Goal: Navigation & Orientation: Find specific page/section

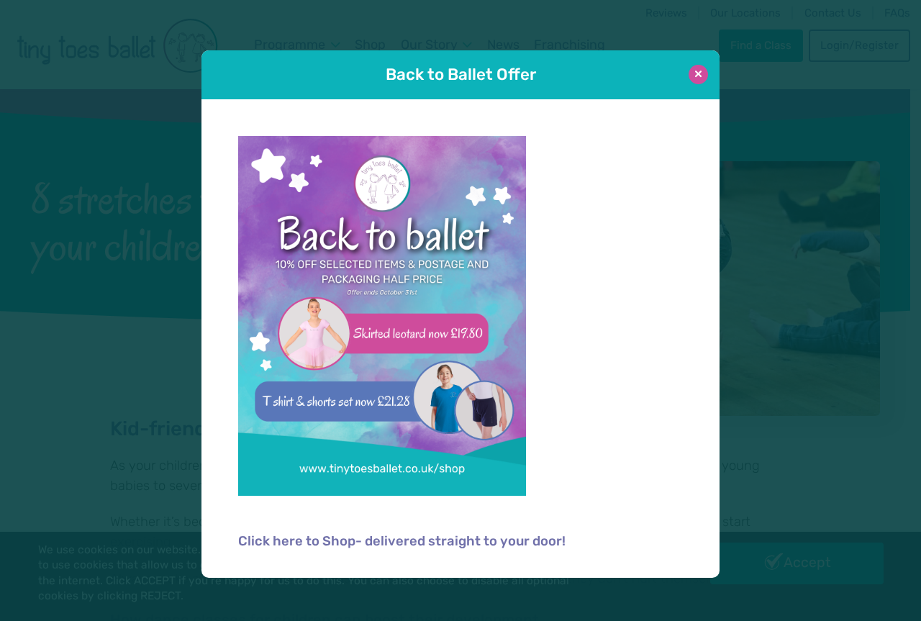
click at [694, 73] on button at bounding box center [697, 74] width 19 height 19
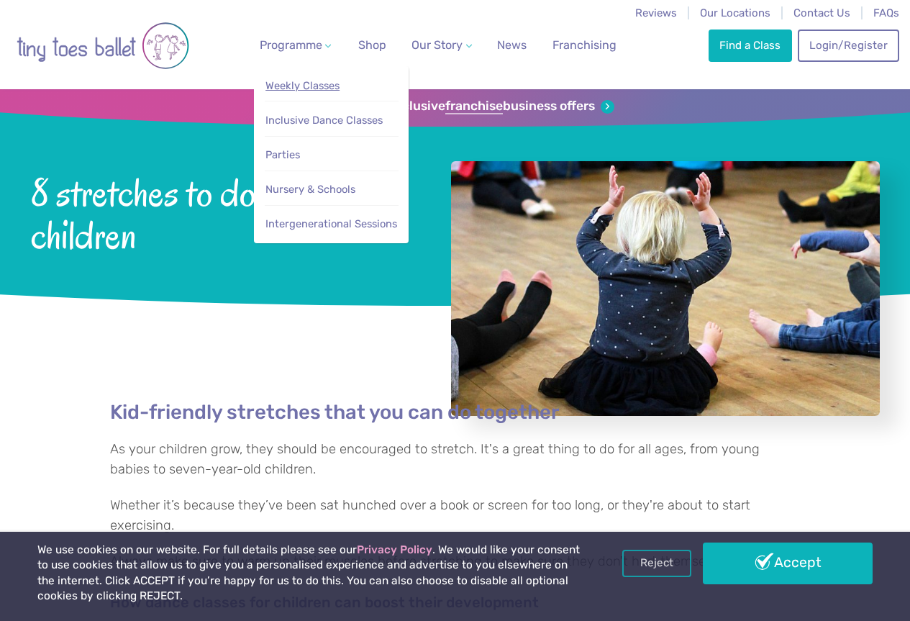
click at [287, 76] on link "Weekly Classes" at bounding box center [332, 86] width 134 height 27
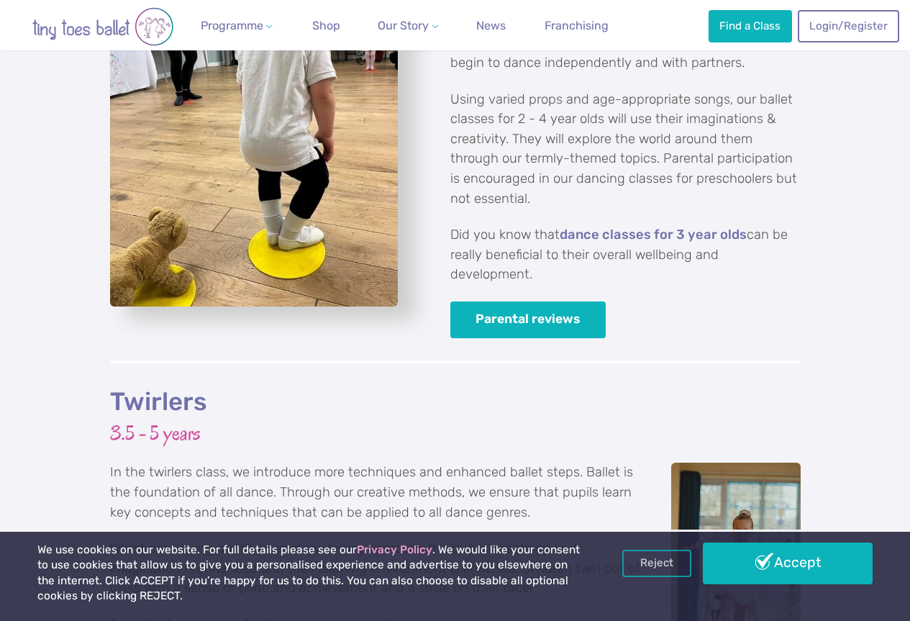
scroll to position [2518, 0]
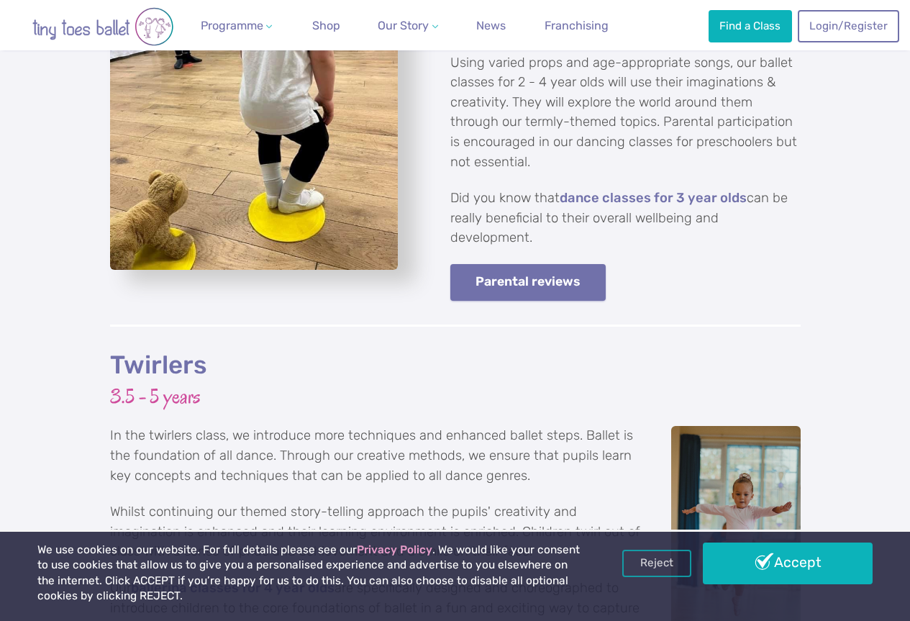
click at [560, 264] on link "Parental reviews" at bounding box center [528, 282] width 156 height 37
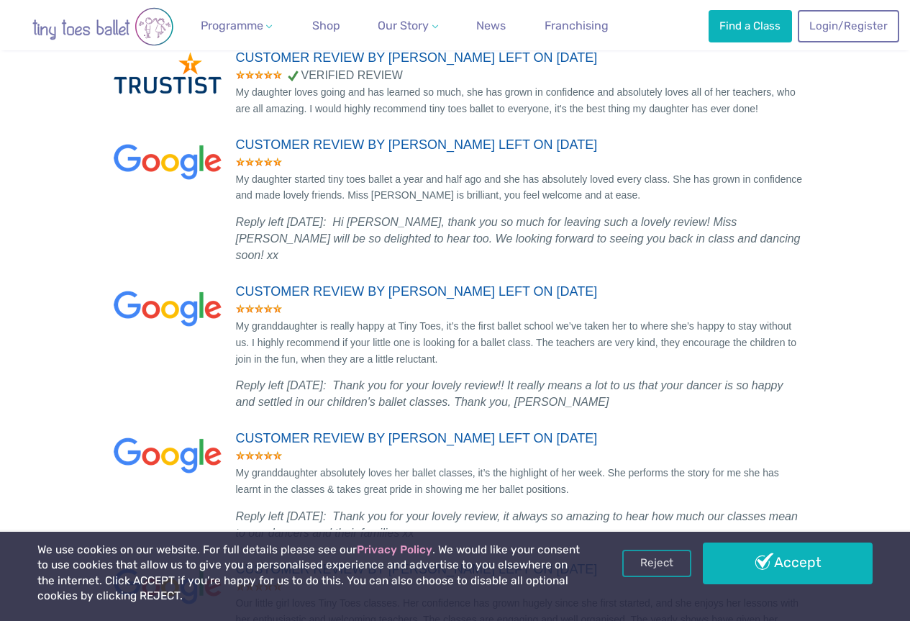
scroll to position [3884, 0]
